Goal: Communication & Community: Answer question/provide support

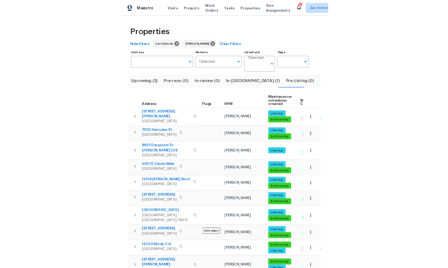
scroll to position [89, 0]
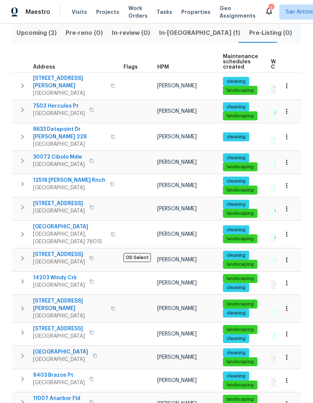
click at [54, 372] on span "8403 Brazos Pt" at bounding box center [59, 376] width 52 height 8
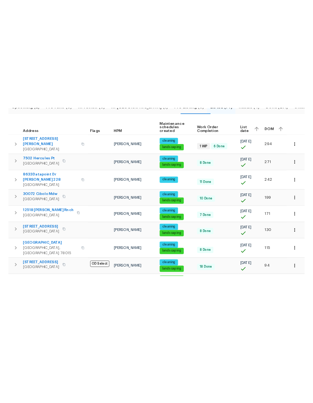
scroll to position [28, 0]
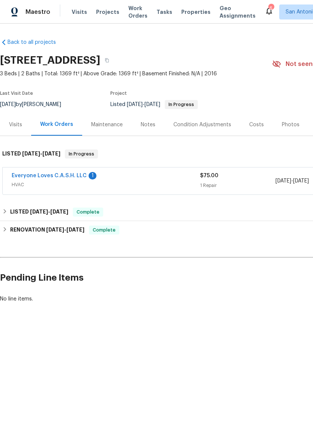
click at [66, 175] on link "Everyone Loves C.A.S.H. LLC" at bounding box center [49, 175] width 75 height 5
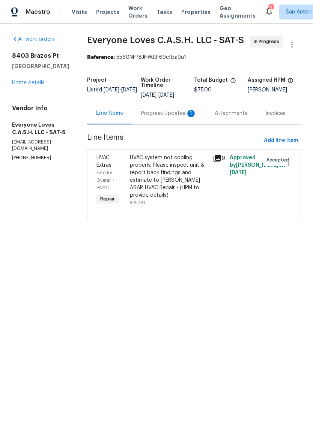
click at [174, 125] on div "Progress Updates 1" at bounding box center [169, 113] width 74 height 22
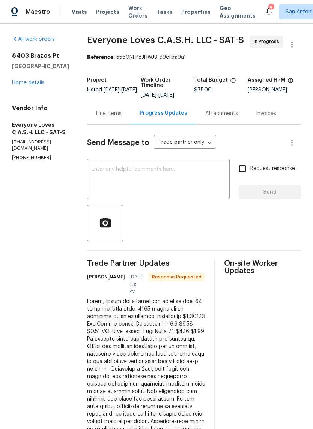
click at [147, 183] on textarea at bounding box center [159, 180] width 134 height 26
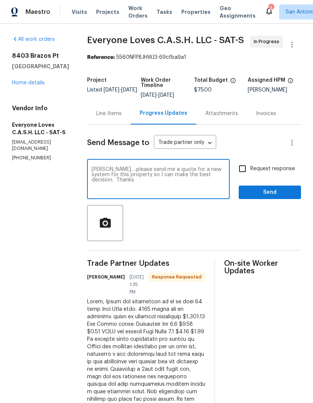
type textarea "Glenn….please send me a quote for a new system for this property so I can make …"
click at [244, 177] on input "Request response" at bounding box center [242, 169] width 16 height 16
checkbox input "true"
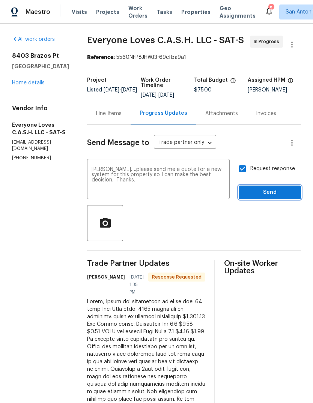
click at [261, 197] on span "Send" at bounding box center [270, 192] width 50 height 9
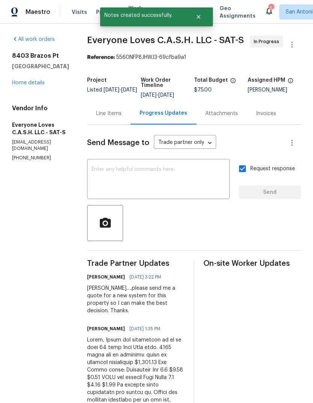
click at [29, 81] on link "Home details" at bounding box center [28, 82] width 33 height 5
